Goal: Task Accomplishment & Management: Manage account settings

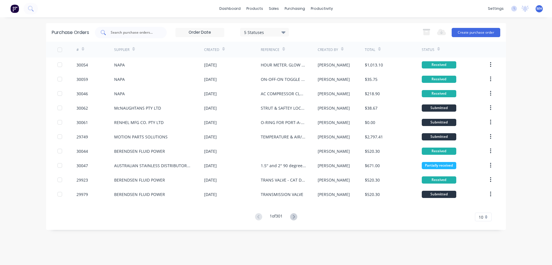
click at [118, 32] on input "text" at bounding box center [134, 33] width 48 height 6
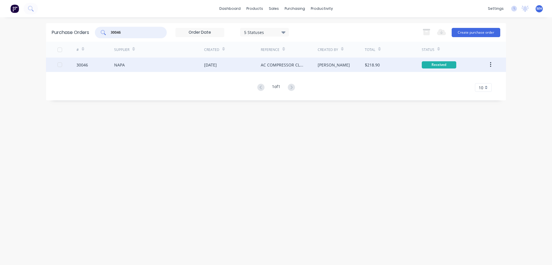
type input "30046"
click at [230, 66] on div "[DATE]" at bounding box center [232, 64] width 57 height 14
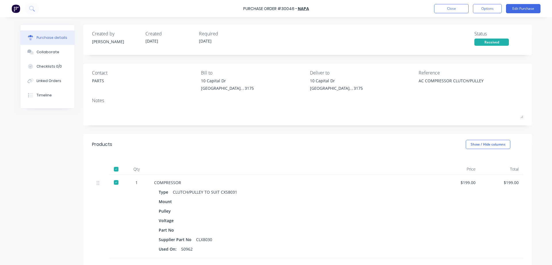
type textarea "x"
click at [42, 79] on div "Linked Orders" at bounding box center [49, 80] width 25 height 5
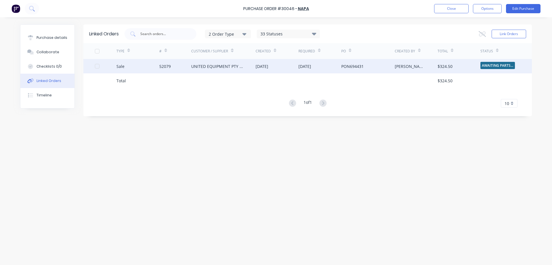
click at [287, 66] on div "[DATE]" at bounding box center [277, 66] width 43 height 14
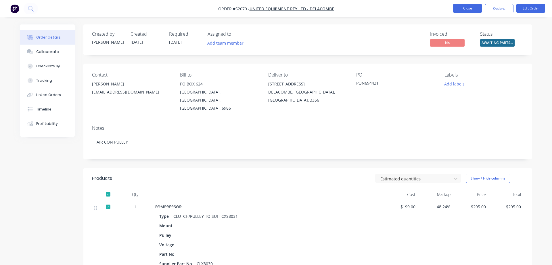
click at [465, 4] on button "Close" at bounding box center [467, 8] width 29 height 9
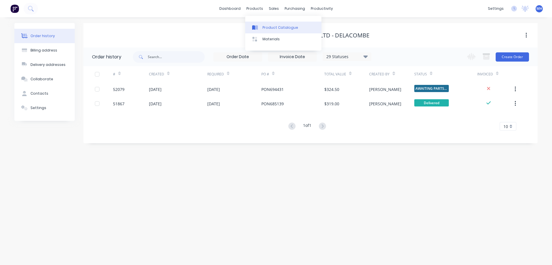
click at [266, 30] on link "Product Catalogue" at bounding box center [283, 27] width 76 height 11
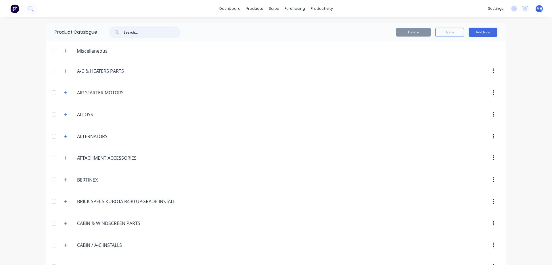
click at [165, 32] on input "text" at bounding box center [152, 31] width 57 height 11
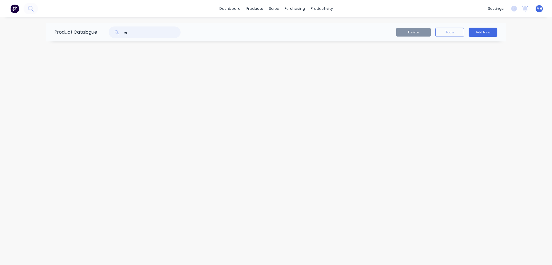
type input "r"
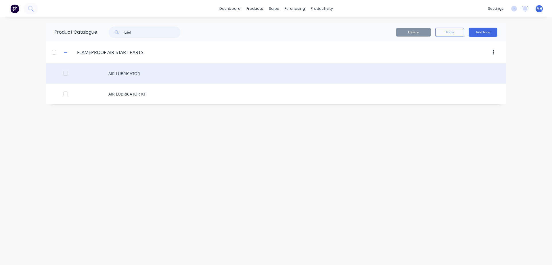
type input "lubri"
click at [156, 76] on div "AIR LUBRICATOR" at bounding box center [276, 73] width 460 height 20
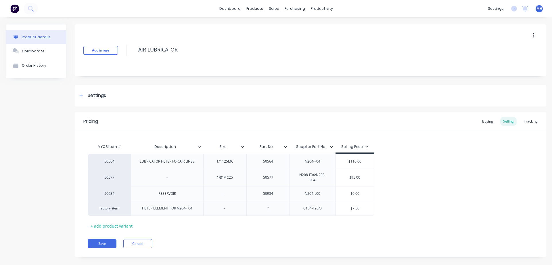
type textarea "x"
click at [492, 123] on div "Buying" at bounding box center [487, 121] width 17 height 9
type input "$0.00"
click at [366, 190] on input "$0.00" at bounding box center [363, 191] width 55 height 5
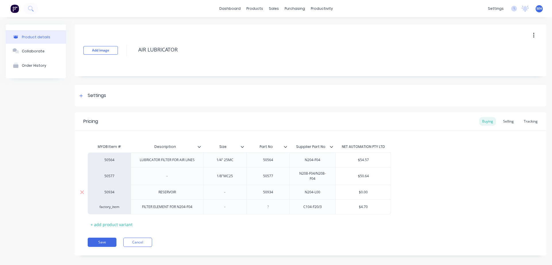
click at [372, 192] on div "$0.00" at bounding box center [363, 192] width 55 height 14
drag, startPoint x: 371, startPoint y: 191, endPoint x: 362, endPoint y: 187, distance: 9.9
click at [362, 189] on input "$0.00" at bounding box center [363, 191] width 55 height 5
drag, startPoint x: 370, startPoint y: 189, endPoint x: 363, endPoint y: 189, distance: 6.9
click at [363, 189] on input "$0.00" at bounding box center [363, 191] width 55 height 5
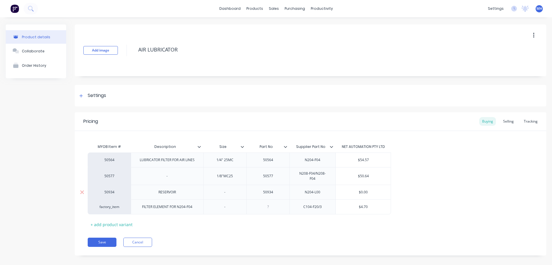
click at [363, 189] on input "$0.00" at bounding box center [363, 191] width 55 height 5
click at [366, 180] on div "$50.64" at bounding box center [363, 176] width 55 height 14
type input "$50.64"
click at [368, 190] on input "$0.00" at bounding box center [363, 191] width 55 height 5
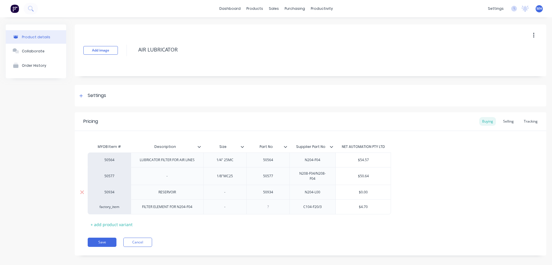
click at [364, 189] on input "$0.00" at bounding box center [363, 191] width 55 height 5
click at [364, 174] on input "$50.64" at bounding box center [363, 175] width 55 height 5
click at [372, 192] on div "$0.00" at bounding box center [363, 192] width 55 height 14
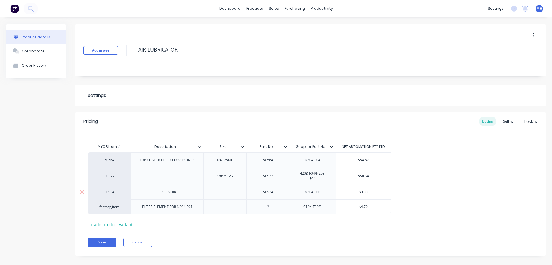
drag, startPoint x: 370, startPoint y: 190, endPoint x: 362, endPoint y: 190, distance: 8.3
click at [362, 190] on input "$0.00" at bounding box center [363, 191] width 55 height 5
type input "$7"
type textarea "x"
type input "$73"
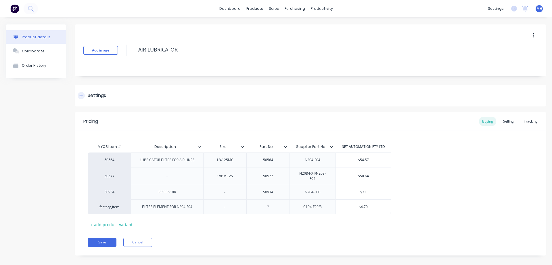
type textarea "x"
type input "$73."
type textarea "x"
type input "$73.9"
type textarea "x"
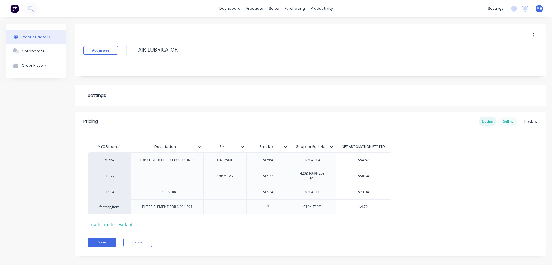
type input "$73.94"
click at [510, 119] on div "Selling" at bounding box center [508, 121] width 16 height 9
type input "$0.00"
click at [355, 192] on input "$0.00" at bounding box center [355, 193] width 38 height 5
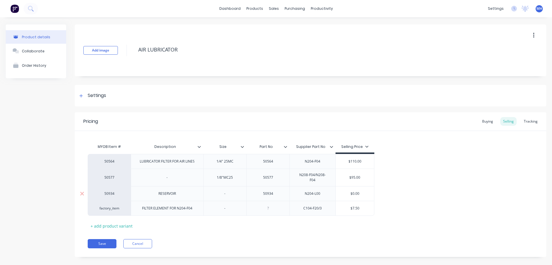
click at [359, 191] on input "$0.00" at bounding box center [355, 193] width 38 height 5
drag, startPoint x: 360, startPoint y: 190, endPoint x: 365, endPoint y: 180, distance: 11.4
click at [352, 191] on input "$0.00" at bounding box center [355, 193] width 38 height 5
click at [109, 241] on button "Save" at bounding box center [102, 243] width 29 height 9
type textarea "x"
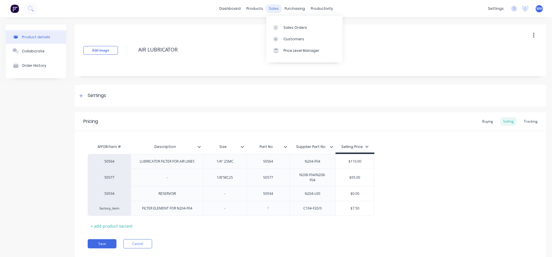
click at [275, 8] on div "sales" at bounding box center [274, 8] width 16 height 9
click at [286, 27] on div "Sales Orders" at bounding box center [295, 27] width 24 height 5
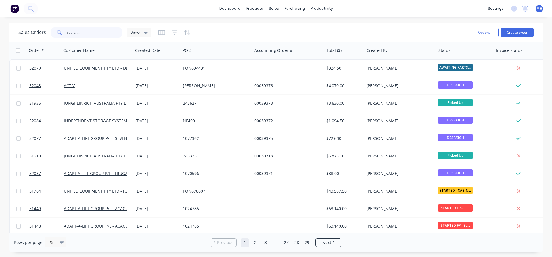
click at [71, 30] on input "text" at bounding box center [95, 32] width 56 height 11
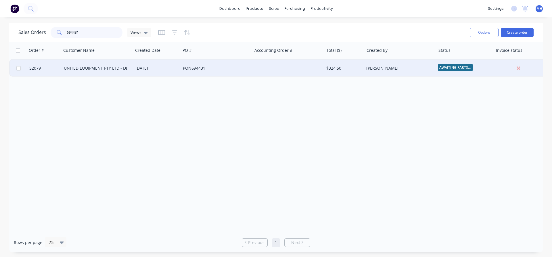
type input "694431"
click at [230, 67] on div "PON694431" at bounding box center [215, 68] width 64 height 6
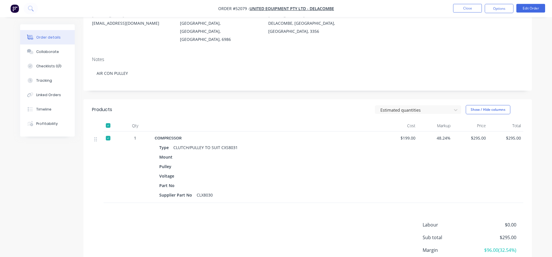
scroll to position [115, 0]
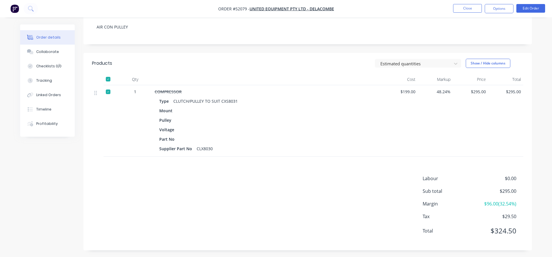
click at [133, 168] on div "Products Estimated quantities Show / Hide columns Qty Cost Markup Price Total 1…" at bounding box center [307, 151] width 448 height 197
click at [532, 7] on button "Edit Order" at bounding box center [530, 8] width 29 height 9
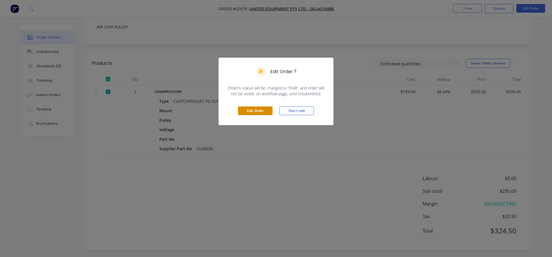
click at [253, 112] on button "Edit Order" at bounding box center [255, 110] width 34 height 9
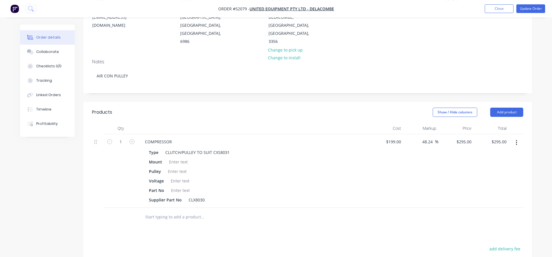
scroll to position [117, 0]
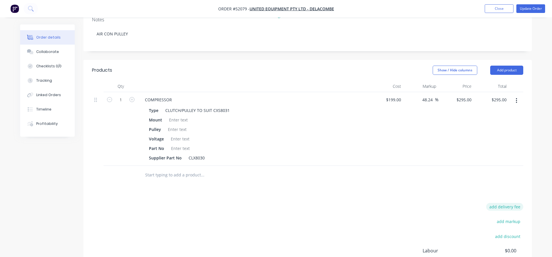
click at [518, 203] on button "add delivery fee" at bounding box center [504, 207] width 37 height 8
type input "40"
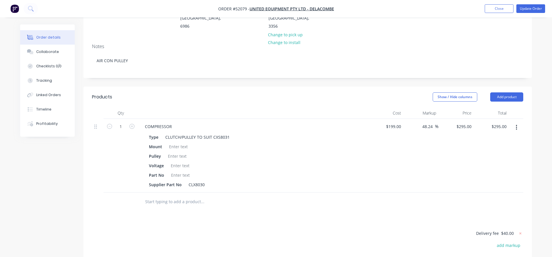
scroll to position [3, 0]
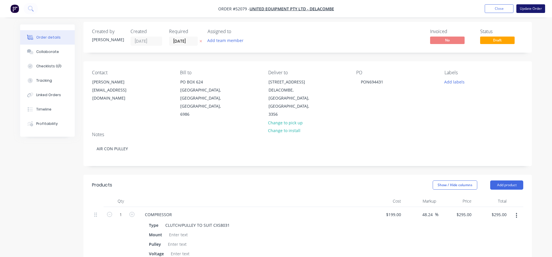
click at [531, 6] on button "Update Order" at bounding box center [530, 8] width 29 height 9
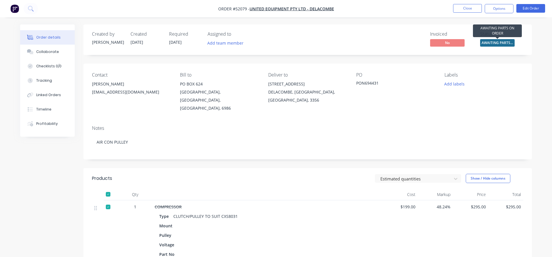
click at [490, 42] on span "AWAITING PARTS ..." at bounding box center [497, 42] width 34 height 7
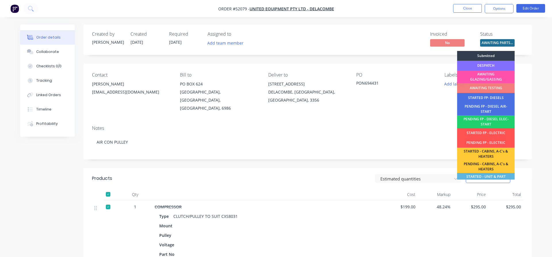
click at [487, 64] on div "DESPATCH" at bounding box center [485, 66] width 57 height 10
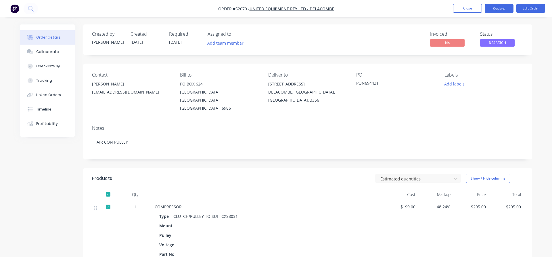
click at [497, 9] on button "Options" at bounding box center [499, 8] width 29 height 9
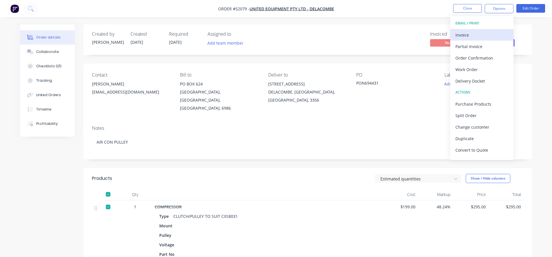
click at [464, 35] on div "Invoice" at bounding box center [481, 35] width 53 height 8
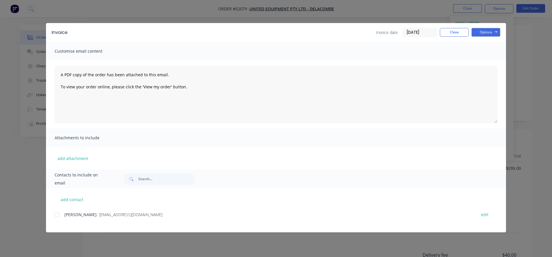
scroll to position [128, 0]
click at [56, 215] on div at bounding box center [56, 214] width 11 height 11
click at [482, 34] on button "Options" at bounding box center [485, 32] width 29 height 9
click at [485, 59] on button "Email" at bounding box center [489, 61] width 37 height 9
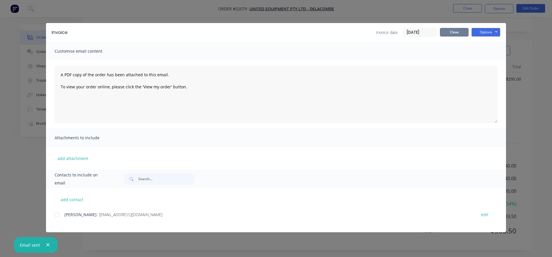
click at [464, 31] on button "Close" at bounding box center [454, 32] width 29 height 9
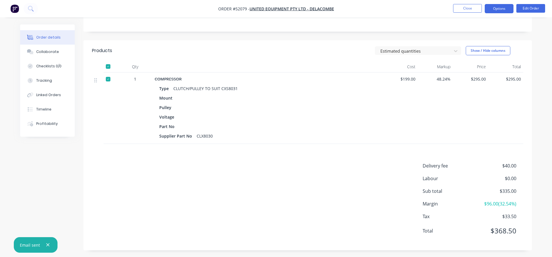
click at [498, 9] on button "Options" at bounding box center [499, 8] width 29 height 9
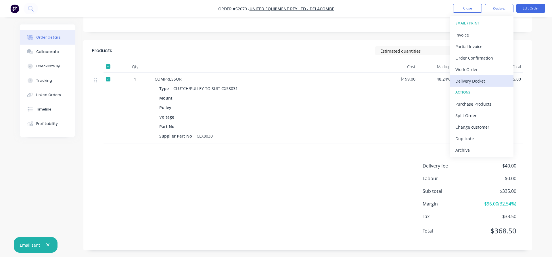
click at [478, 81] on div "Delivery Docket" at bounding box center [481, 81] width 53 height 8
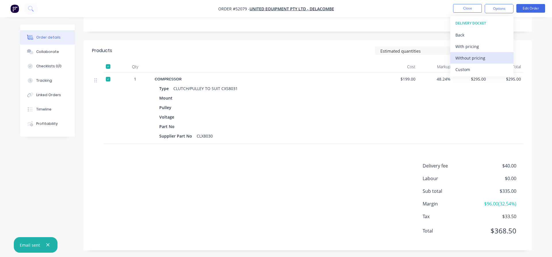
click at [469, 57] on div "Without pricing" at bounding box center [481, 58] width 53 height 8
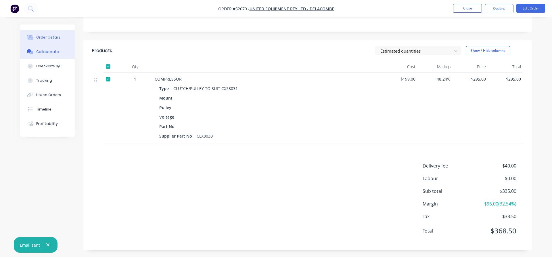
click at [42, 53] on div "Collaborate" at bounding box center [47, 51] width 23 height 5
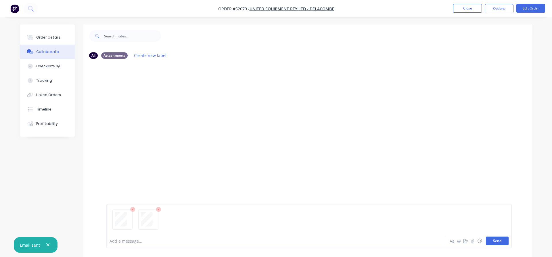
click at [501, 242] on button "Send" at bounding box center [497, 240] width 23 height 9
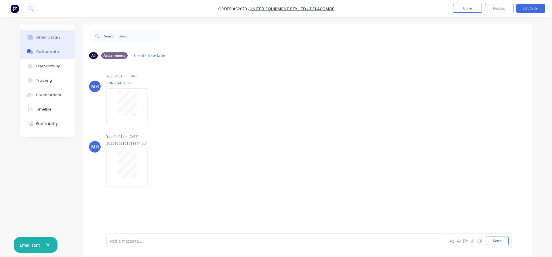
click at [49, 40] on button "Order details" at bounding box center [47, 37] width 55 height 14
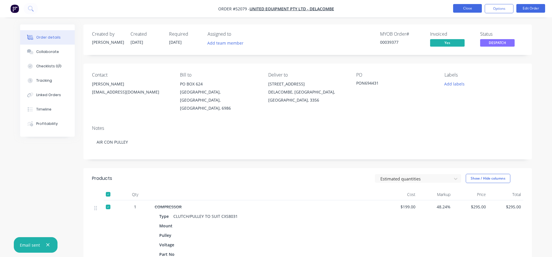
click at [468, 7] on button "Close" at bounding box center [467, 8] width 29 height 9
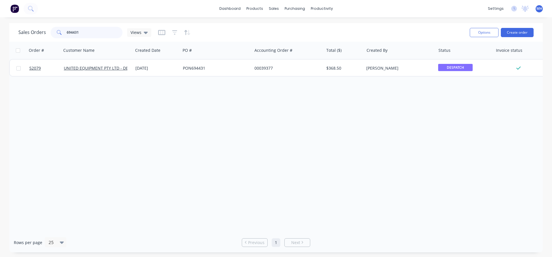
drag, startPoint x: 82, startPoint y: 32, endPoint x: 39, endPoint y: 32, distance: 43.1
click at [67, 32] on input "694431" at bounding box center [95, 32] width 56 height 11
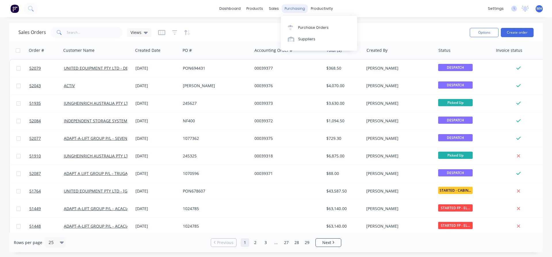
click at [296, 10] on div "purchasing" at bounding box center [295, 8] width 26 height 9
click at [306, 31] on link "Purchase Orders" at bounding box center [319, 27] width 76 height 11
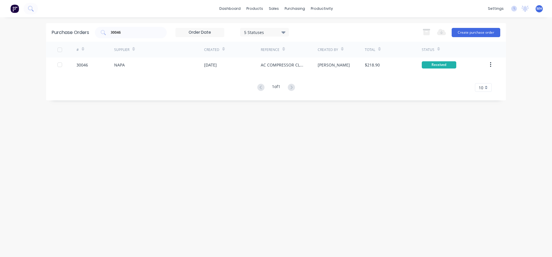
drag, startPoint x: 125, startPoint y: 36, endPoint x: 94, endPoint y: 34, distance: 31.1
click at [94, 34] on div "Purchase Orders 30046 5 Statuses 5 Statuses Export to Excel (XLSX) Create purch…" at bounding box center [276, 32] width 460 height 19
click at [125, 32] on input "30046" at bounding box center [134, 33] width 48 height 6
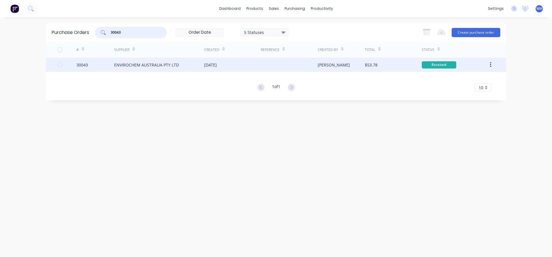
type input "30043"
click at [229, 62] on div "[DATE]" at bounding box center [232, 64] width 57 height 14
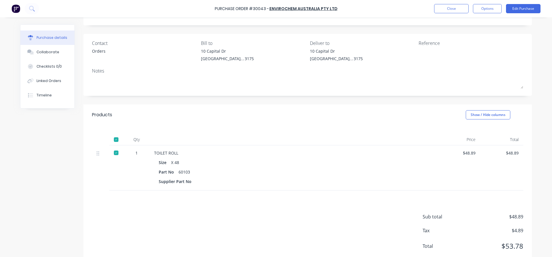
scroll to position [44, 0]
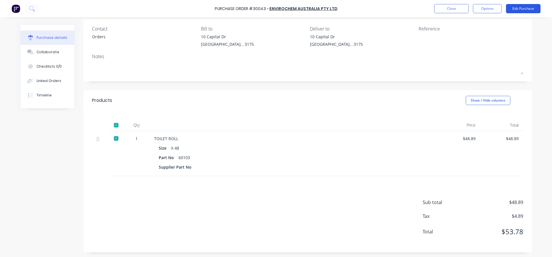
click at [520, 11] on button "Edit Purchase" at bounding box center [523, 8] width 34 height 9
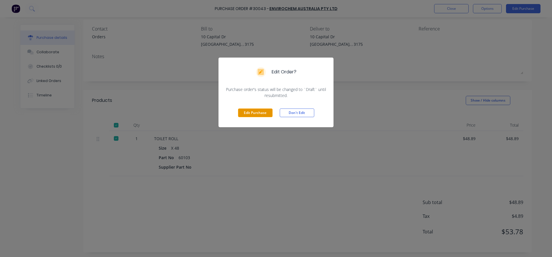
click at [254, 111] on button "Edit Purchase" at bounding box center [255, 112] width 34 height 9
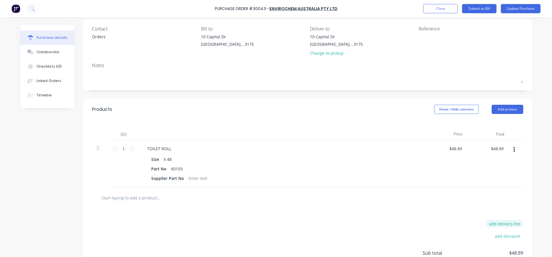
click at [519, 225] on button "add delivery fee" at bounding box center [504, 223] width 38 height 7
click at [510, 222] on input "[DATE]" at bounding box center [498, 224] width 34 height 9
type input "$6.00"
click at [522, 7] on button "Update Purchase" at bounding box center [521, 8] width 40 height 9
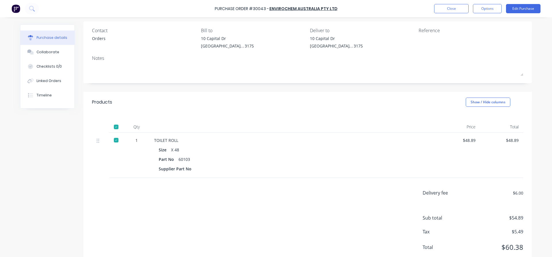
scroll to position [58, 0]
